Goal: Navigation & Orientation: Find specific page/section

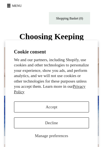
click at [71, 105] on button "Accept" at bounding box center [51, 107] width 75 height 11
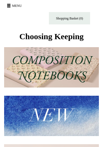
click at [79, 115] on img at bounding box center [51, 116] width 95 height 40
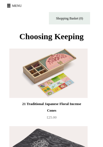
click at [11, 6] on button "Menu" at bounding box center [15, 5] width 20 height 9
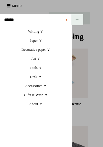
click at [40, 44] on link "Paper +" at bounding box center [35, 40] width 71 height 9
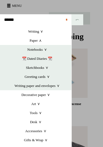
click at [44, 80] on link "Greeting cards +" at bounding box center [37, 76] width 69 height 9
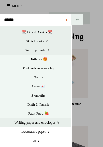
scroll to position [27, 0]
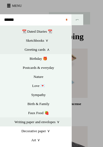
click at [43, 77] on link "Nature" at bounding box center [38, 76] width 66 height 9
click at [44, 60] on link "Birthday 🎁" at bounding box center [38, 58] width 66 height 9
click at [52, 53] on link "Greeting cards +" at bounding box center [37, 49] width 69 height 9
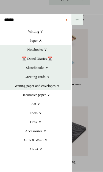
scroll to position [20, 0]
click at [38, 106] on link "Art +" at bounding box center [35, 104] width 71 height 9
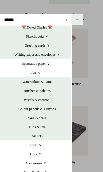
scroll to position [32, 0]
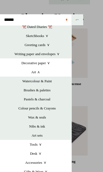
click at [48, 82] on link "Watercolour & Paint" at bounding box center [37, 81] width 69 height 9
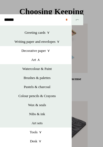
scroll to position [46, 0]
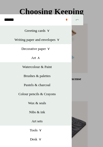
click at [53, 97] on link "Colour pencils & Crayons" at bounding box center [37, 94] width 69 height 9
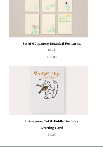
scroll to position [2831, 0]
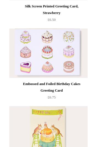
scroll to position [939, 0]
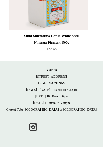
scroll to position [3811, 0]
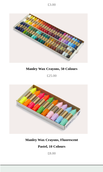
scroll to position [723, 0]
